Goal: Browse casually

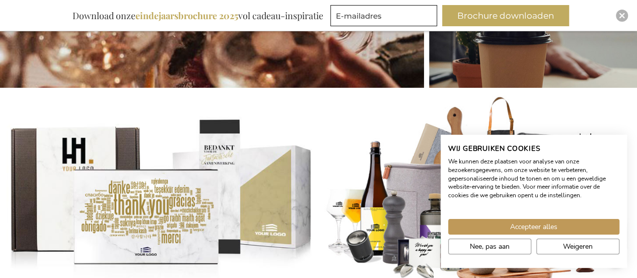
scroll to position [434, 0]
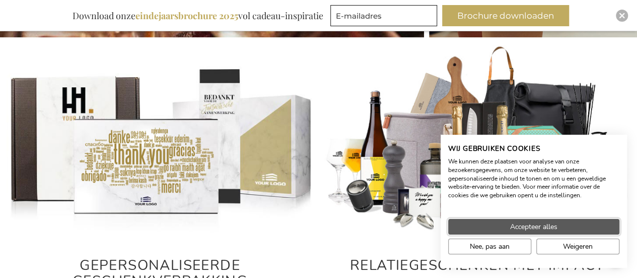
click at [511, 225] on span "Accepteer alles" at bounding box center [533, 226] width 47 height 11
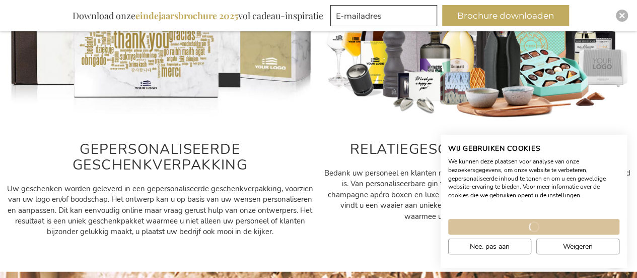
scroll to position [535, 0]
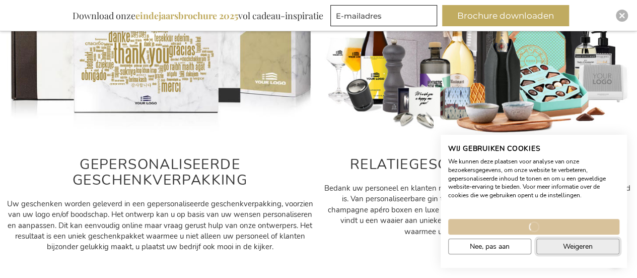
click at [551, 245] on button "Weigeren" at bounding box center [577, 246] width 83 height 16
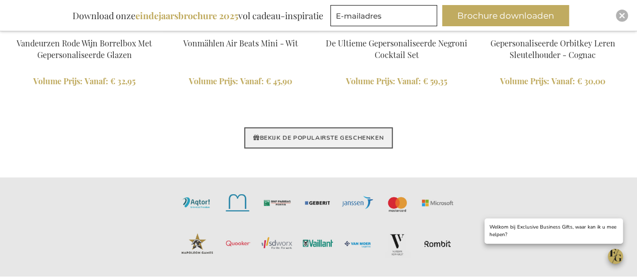
scroll to position [2549, 0]
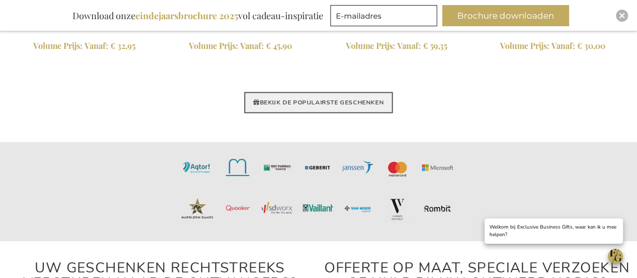
click at [305, 99] on link "BEKIJK DE POPULAIRSTE GESCHENKEN" at bounding box center [318, 102] width 149 height 21
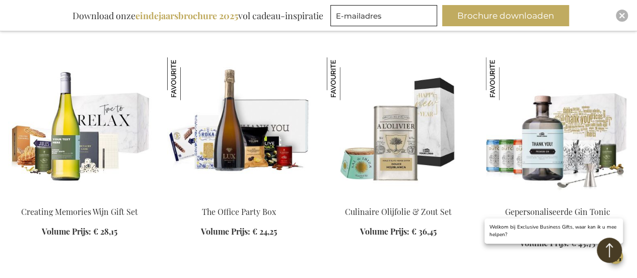
scroll to position [856, 0]
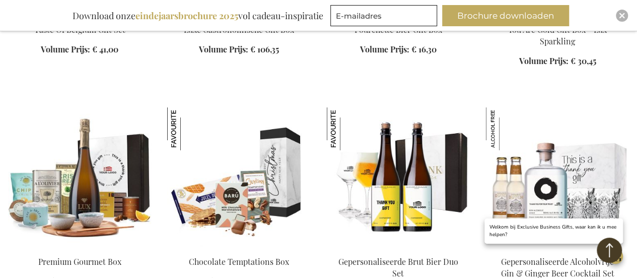
scroll to position [1561, 0]
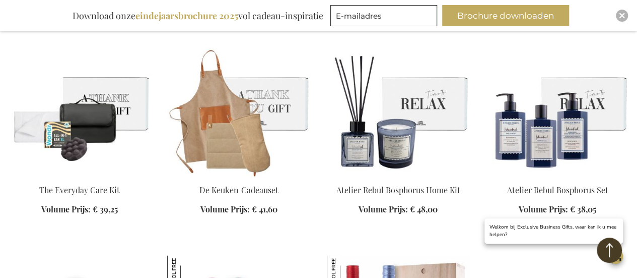
scroll to position [2871, 0]
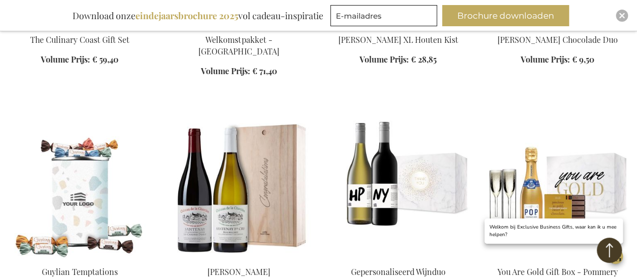
scroll to position [3828, 0]
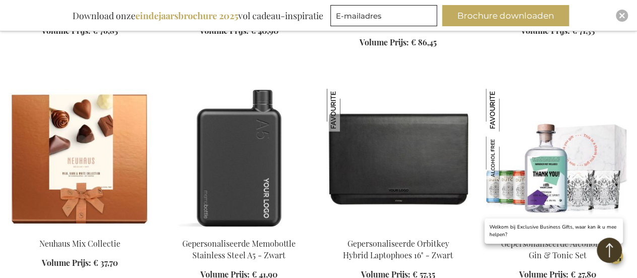
scroll to position [5036, 0]
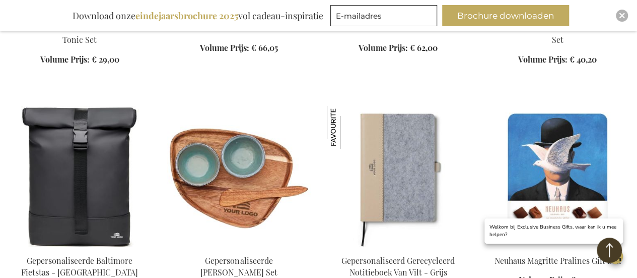
scroll to position [5490, 0]
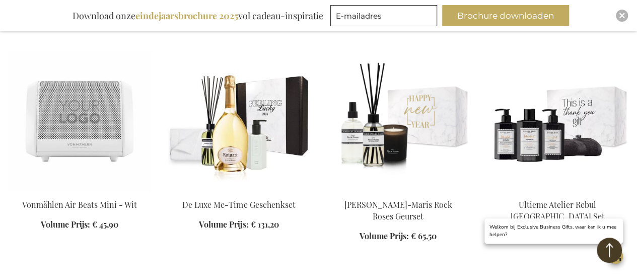
scroll to position [6396, 0]
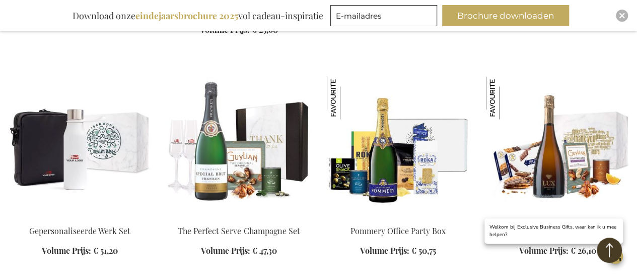
scroll to position [6849, 0]
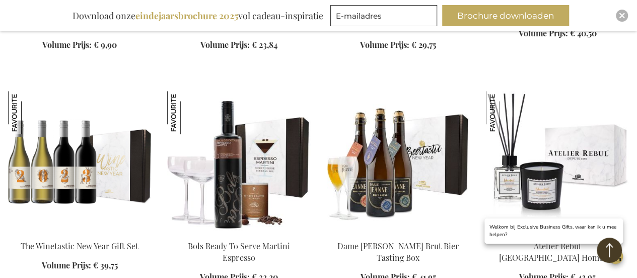
scroll to position [7756, 0]
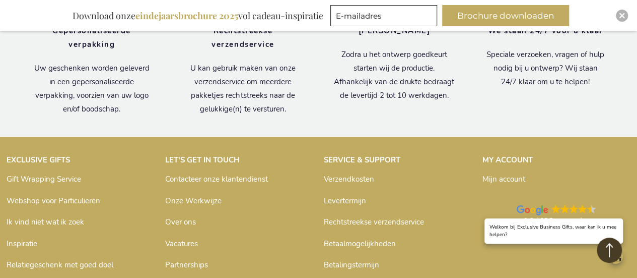
scroll to position [8795, 0]
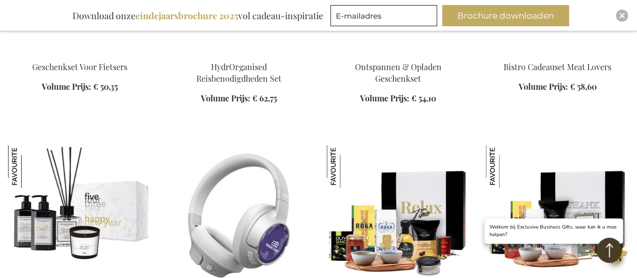
scroll to position [4212, 0]
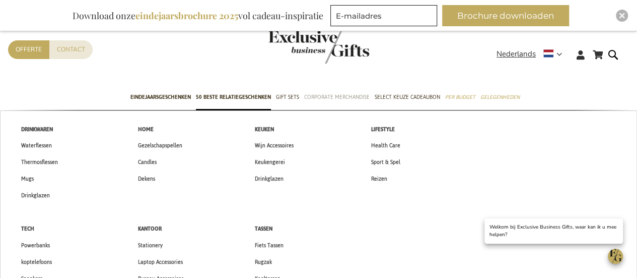
click at [320, 96] on span "Corporate Merchandise" at bounding box center [336, 97] width 65 height 11
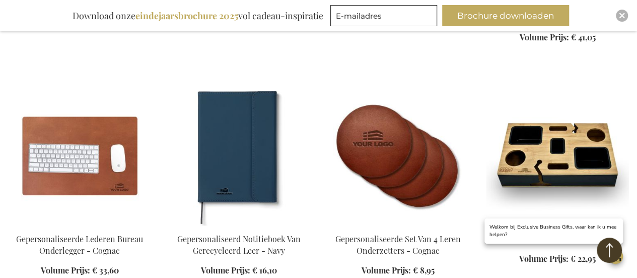
scroll to position [856, 0]
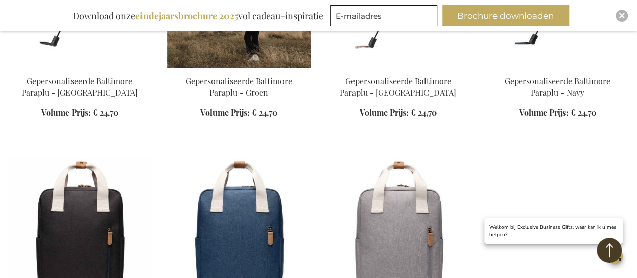
scroll to position [1561, 0]
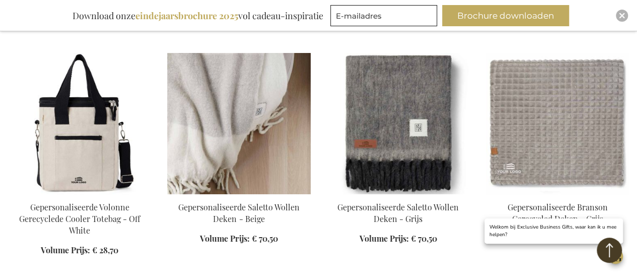
scroll to position [1813, 0]
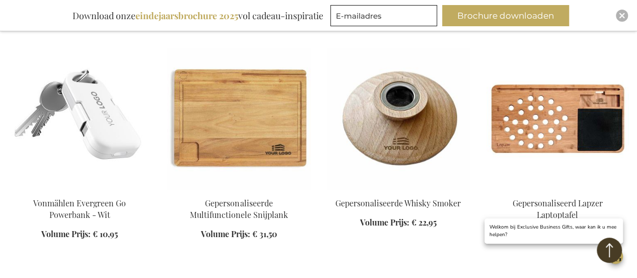
scroll to position [2971, 0]
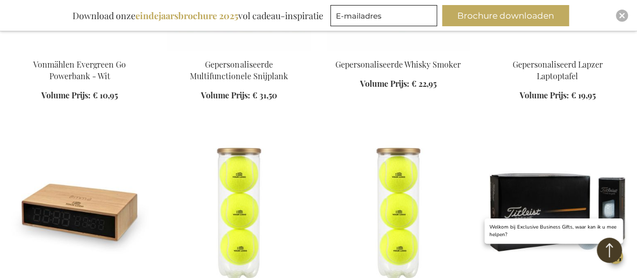
scroll to position [3173, 0]
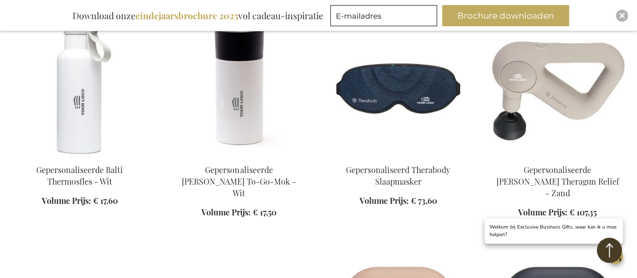
scroll to position [3878, 0]
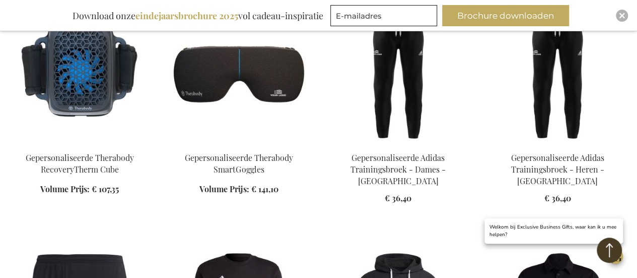
scroll to position [4482, 0]
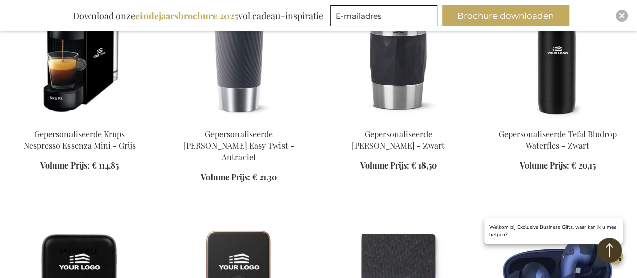
scroll to position [5490, 0]
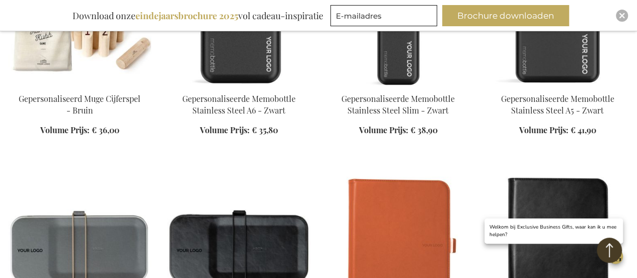
scroll to position [7857, 0]
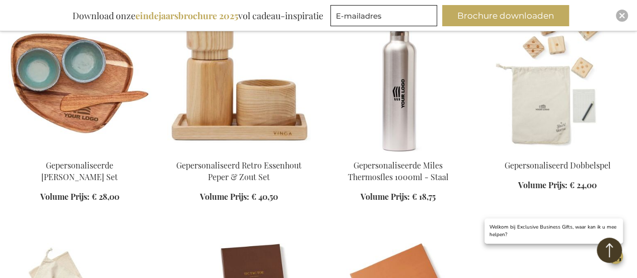
scroll to position [10627, 0]
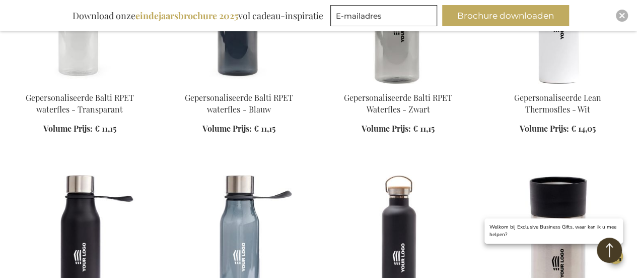
scroll to position [11483, 0]
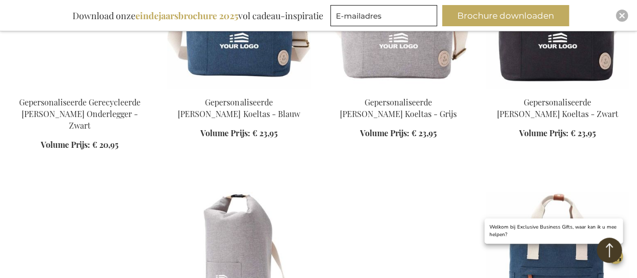
scroll to position [12138, 0]
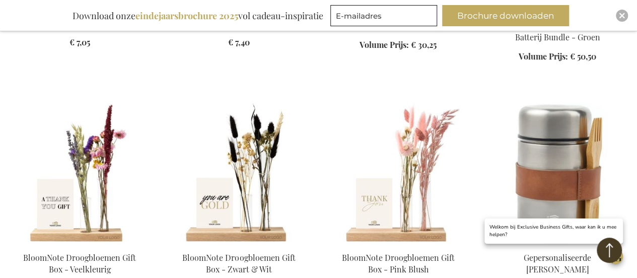
scroll to position [14807, 0]
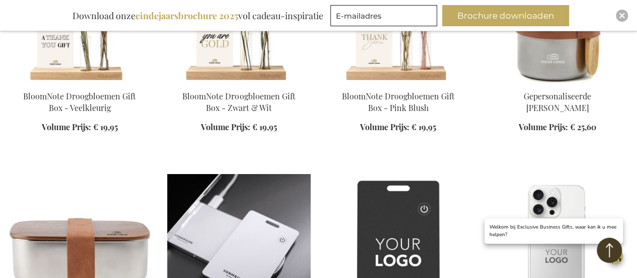
scroll to position [14857, 0]
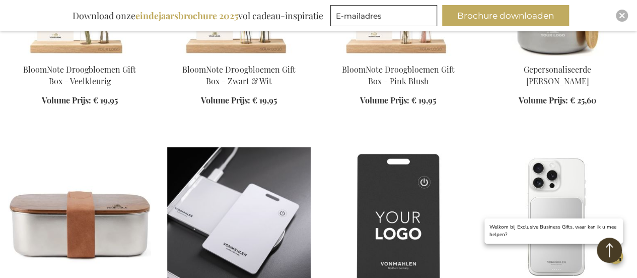
scroll to position [15059, 0]
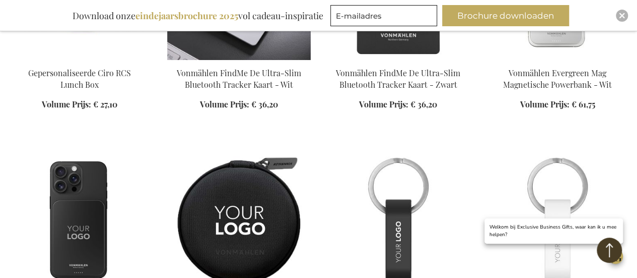
scroll to position [15260, 0]
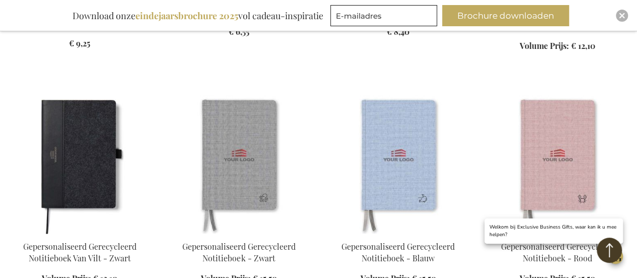
scroll to position [16016, 0]
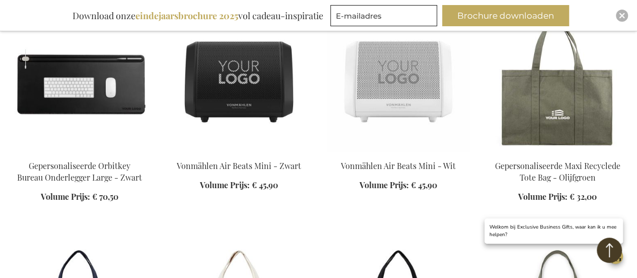
scroll to position [16670, 0]
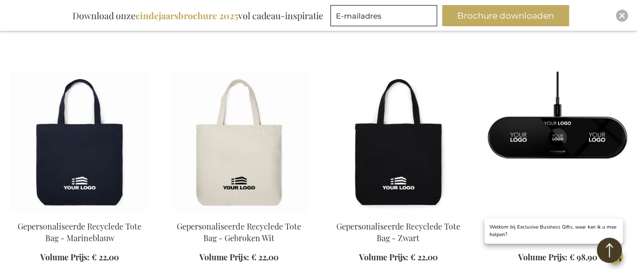
scroll to position [16922, 0]
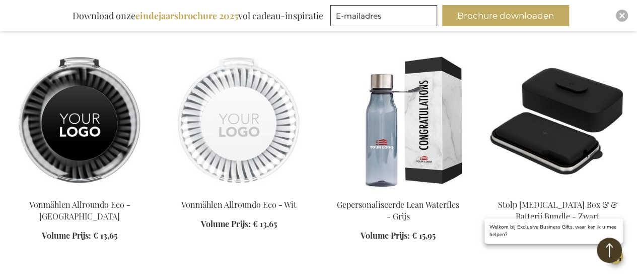
scroll to position [17527, 0]
